Goal: Information Seeking & Learning: Check status

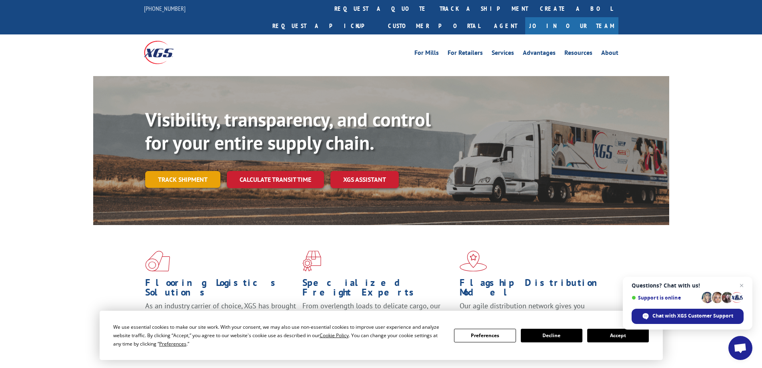
click at [185, 171] on link "Track shipment" at bounding box center [182, 179] width 75 height 17
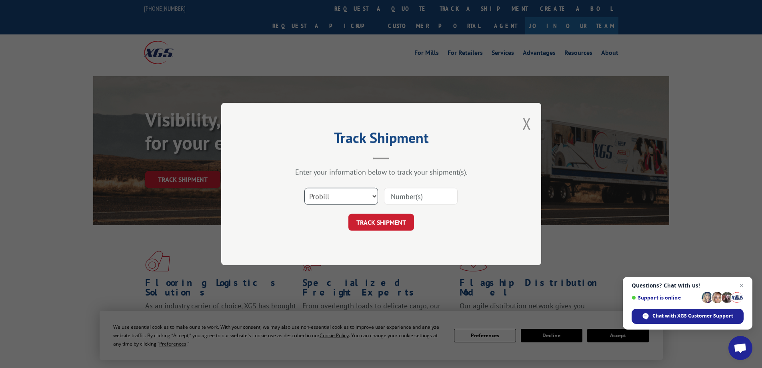
click at [346, 198] on select "Select category... Probill BOL PO" at bounding box center [342, 196] width 74 height 17
select select "bol"
click at [305, 188] on select "Select category... Probill BOL PO" at bounding box center [342, 196] width 74 height 17
click at [423, 196] on input at bounding box center [421, 196] width 74 height 17
paste input "2559452"
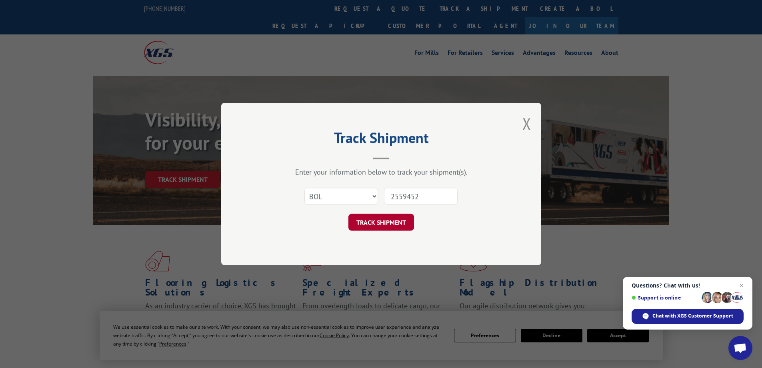
type input "2559452"
click at [394, 221] on button "TRACK SHIPMENT" at bounding box center [382, 222] width 66 height 17
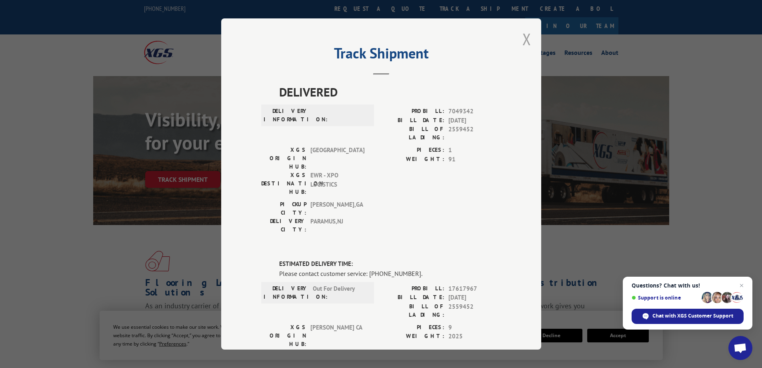
click at [525, 40] on button "Close modal" at bounding box center [527, 38] width 9 height 21
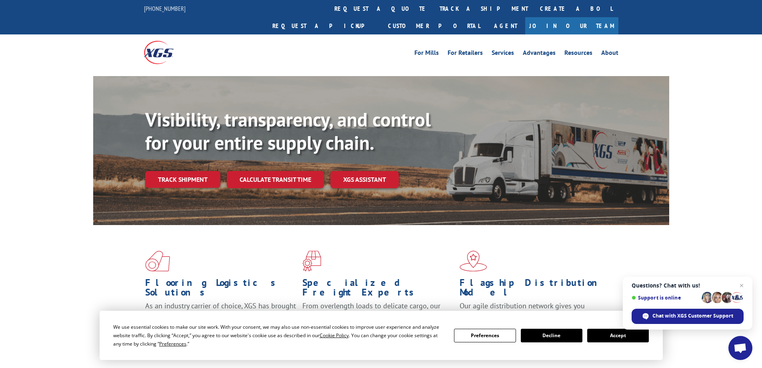
click at [172, 171] on div "Visibility, transparency, and control for your entire supply chain. Track shipm…" at bounding box center [407, 164] width 524 height 112
click at [177, 171] on link "Track shipment" at bounding box center [182, 179] width 75 height 17
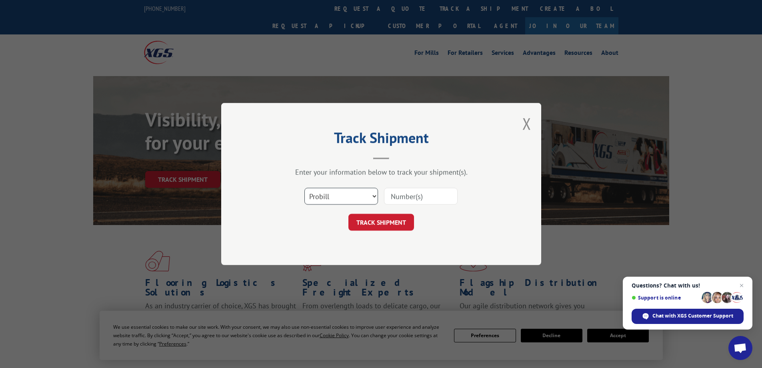
click at [366, 200] on select "Select category... Probill BOL PO" at bounding box center [342, 196] width 74 height 17
select select "po"
click at [305, 188] on select "Select category... Probill BOL PO" at bounding box center [342, 196] width 74 height 17
click at [399, 198] on input at bounding box center [421, 196] width 74 height 17
paste input "25548431"
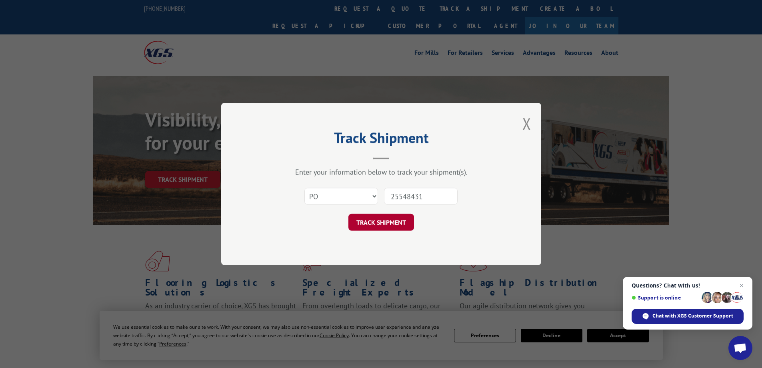
type input "25548431"
click at [386, 219] on button "TRACK SHIPMENT" at bounding box center [382, 222] width 66 height 17
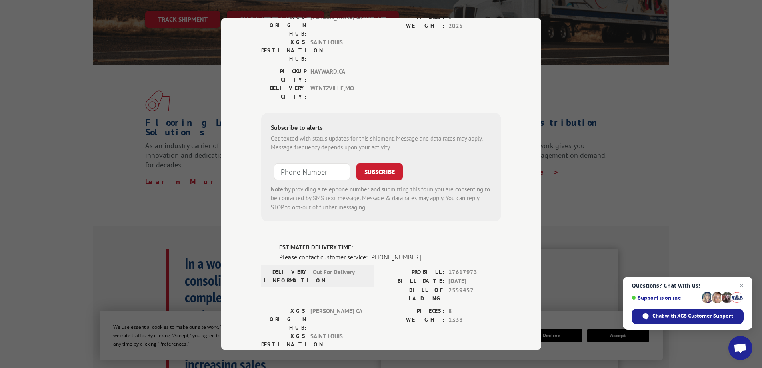
scroll to position [390, 0]
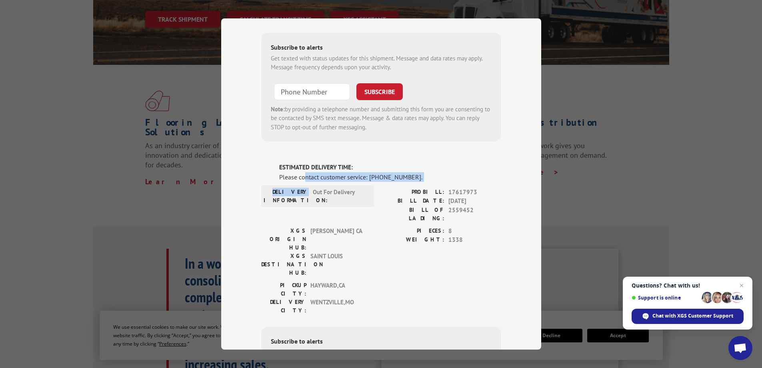
drag, startPoint x: 303, startPoint y: 83, endPoint x: 305, endPoint y: 101, distance: 17.6
click at [305, 163] on div "ESTIMATED DELIVERY TIME: Please contact customer service: [PHONE_NUMBER]. DELIV…" at bounding box center [381, 299] width 240 height 272
click at [316, 227] on span "[PERSON_NAME] CA" at bounding box center [338, 239] width 54 height 25
drag, startPoint x: 322, startPoint y: 140, endPoint x: 334, endPoint y: 167, distance: 29.6
click at [325, 252] on span "SAINT LOUIS" at bounding box center [338, 264] width 54 height 25
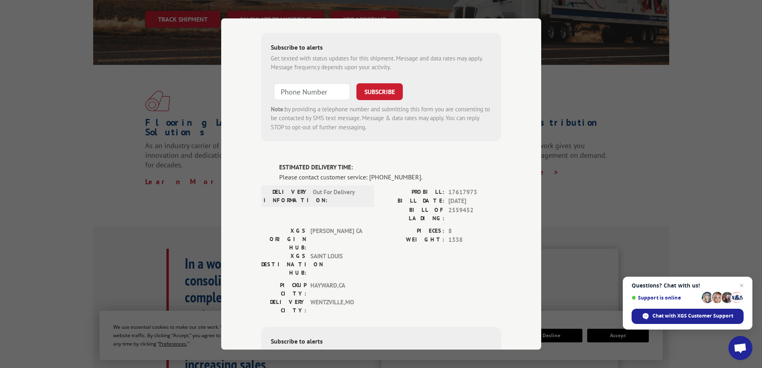
click at [334, 298] on span "[GEOGRAPHIC_DATA] , [GEOGRAPHIC_DATA]" at bounding box center [338, 306] width 54 height 17
click at [417, 235] on label "WEIGHT:" at bounding box center [412, 239] width 63 height 9
click at [450, 206] on span "2559452" at bounding box center [475, 214] width 53 height 17
click at [451, 196] on span "[DATE]" at bounding box center [475, 200] width 53 height 9
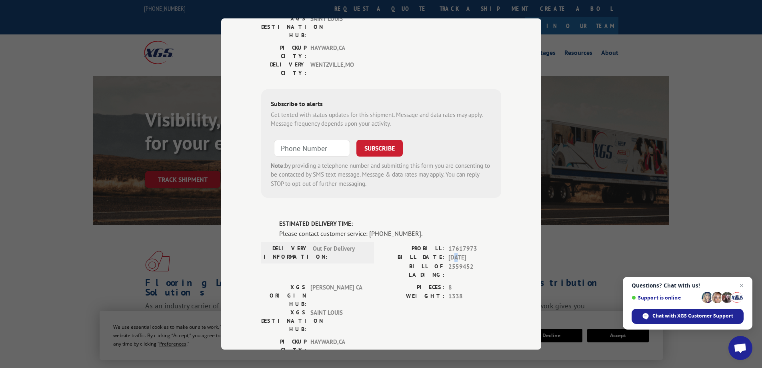
scroll to position [360, 0]
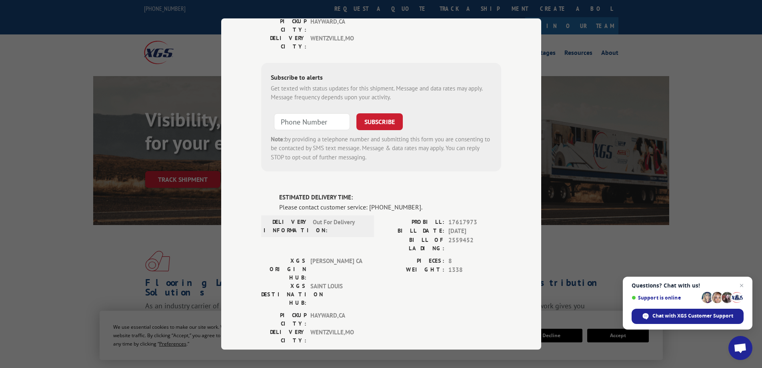
click at [449, 311] on div "PICKUP CITY: [GEOGRAPHIC_DATA] , [GEOGRAPHIC_DATA] DELIVERY CITY: [GEOGRAPHIC_D…" at bounding box center [381, 330] width 240 height 38
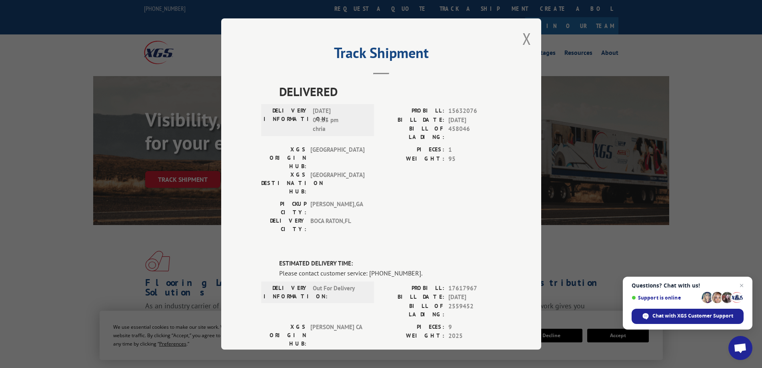
scroll to position [0, 0]
click at [523, 32] on button "Close modal" at bounding box center [527, 38] width 9 height 21
